Goal: Register for event/course

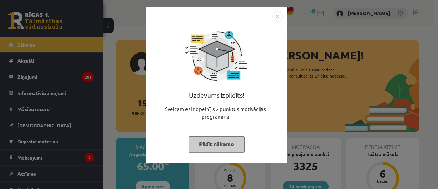
click at [216, 147] on button "Pildīt nākamo" at bounding box center [217, 144] width 56 height 16
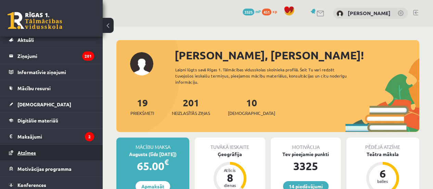
scroll to position [41, 0]
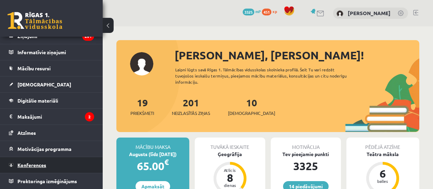
click at [31, 166] on span "Konferences" at bounding box center [31, 165] width 29 height 6
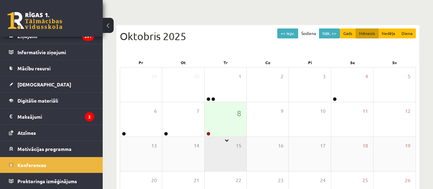
scroll to position [68, 0]
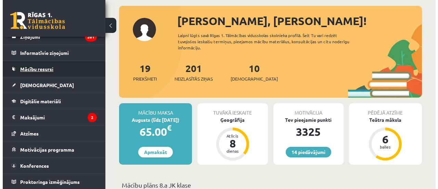
scroll to position [41, 0]
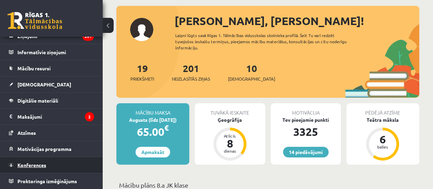
click at [29, 165] on span "Konferences" at bounding box center [31, 165] width 29 height 6
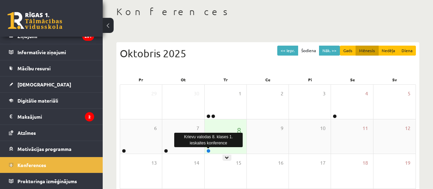
click at [209, 150] on link at bounding box center [208, 151] width 4 height 4
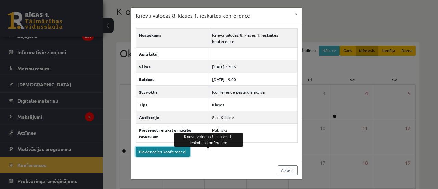
click at [145, 151] on link "Pievienoties konferencei" at bounding box center [163, 152] width 54 height 10
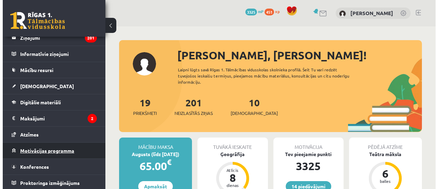
scroll to position [41, 0]
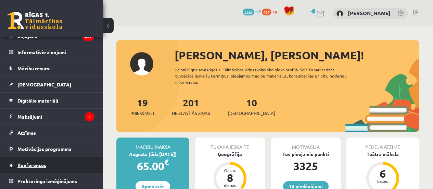
click at [32, 163] on span "Konferences" at bounding box center [31, 165] width 29 height 6
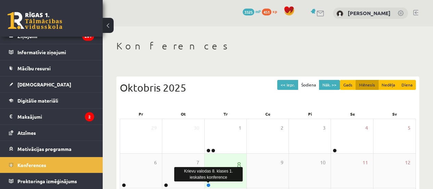
click at [207, 184] on link at bounding box center [208, 185] width 4 height 4
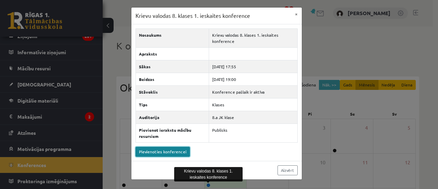
click at [162, 150] on link "Pievienoties konferencei" at bounding box center [163, 152] width 54 height 10
